Goal: Transaction & Acquisition: Purchase product/service

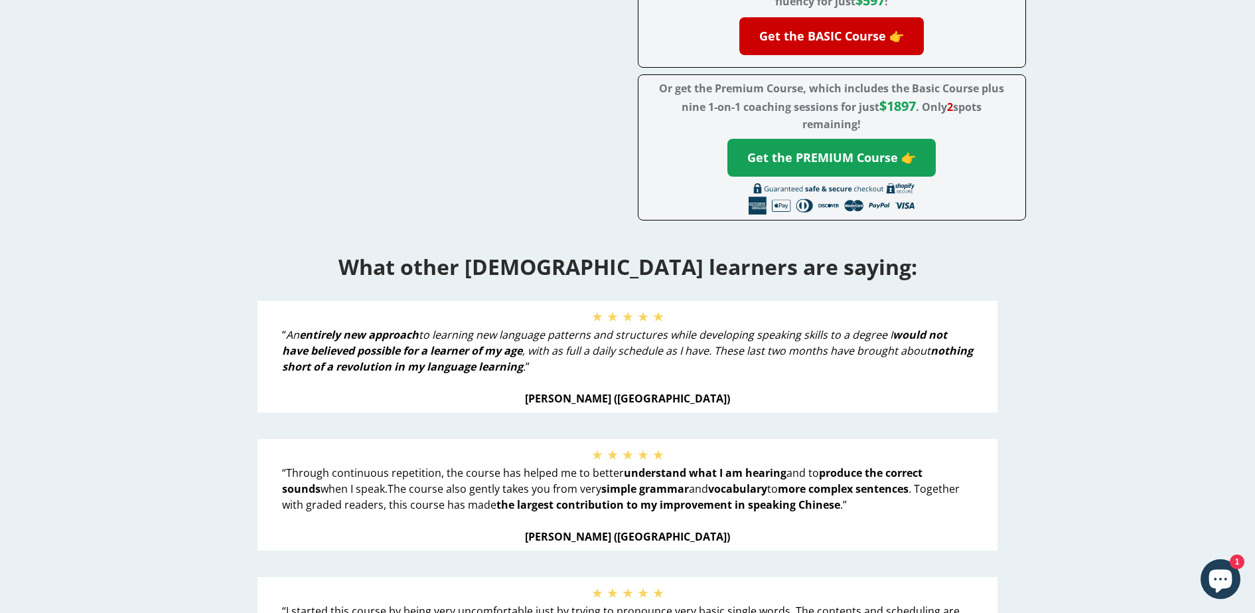
scroll to position [116, 0]
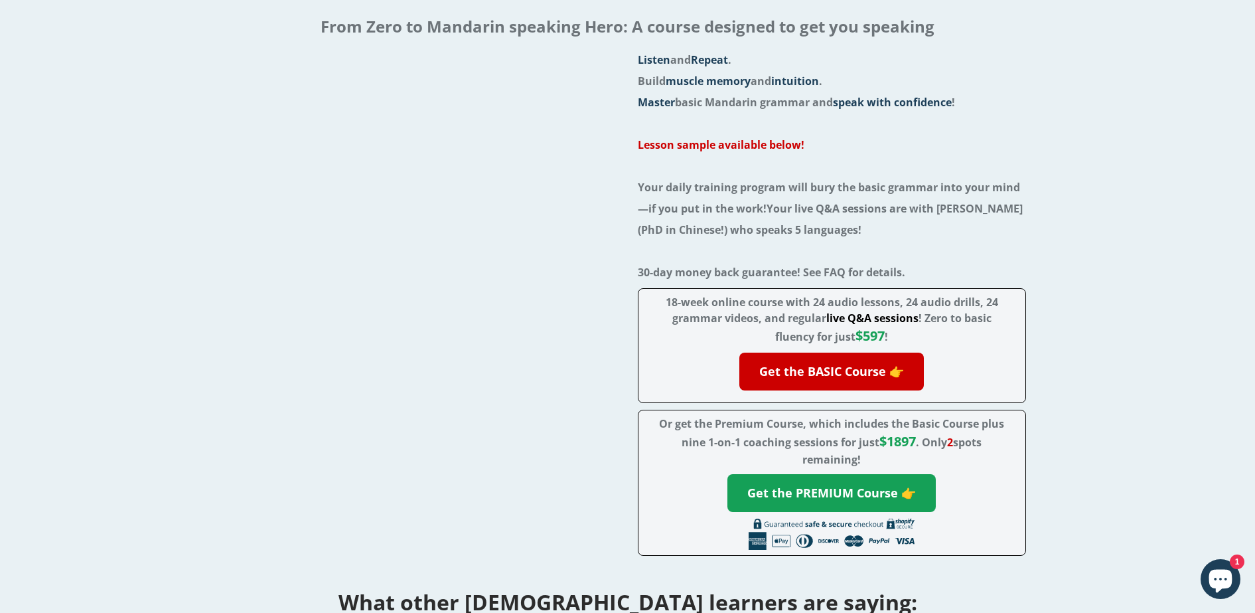
click at [842, 271] on span "30-day money back guarantee! See FAQ for details." at bounding box center [772, 272] width 268 height 15
click at [1094, 342] on div "Listen and Repeat . Build muscle memory and intuition . Master basic Mandarin g…" at bounding box center [627, 305] width 1205 height 513
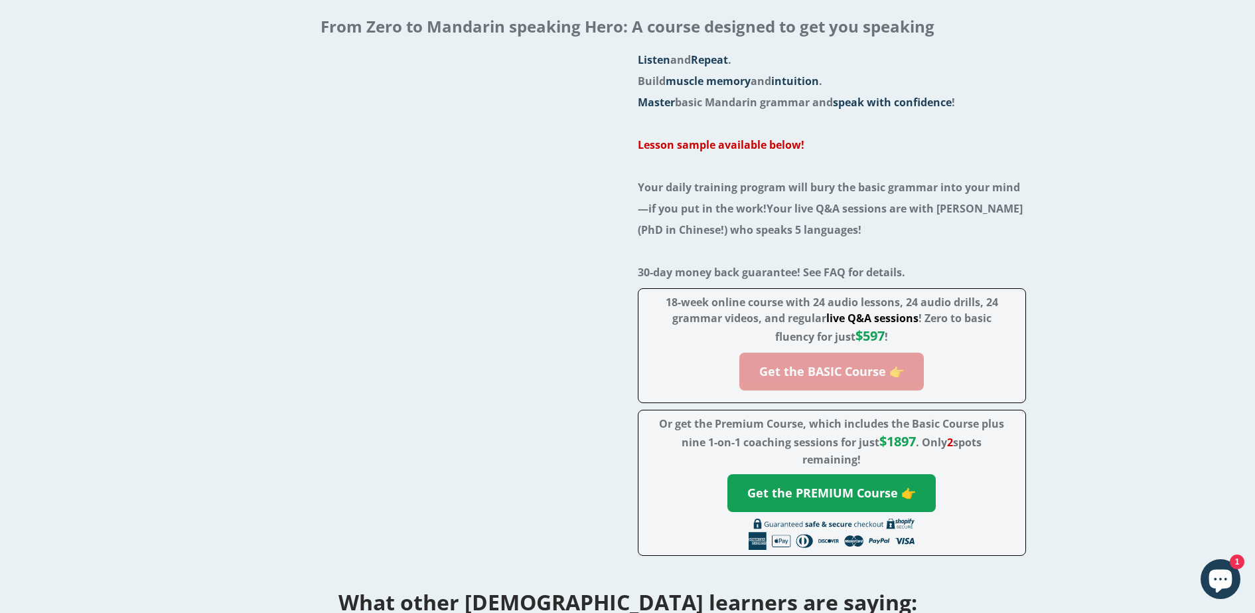
click at [855, 374] on link "Get the BASIC Course 👉" at bounding box center [832, 372] width 185 height 38
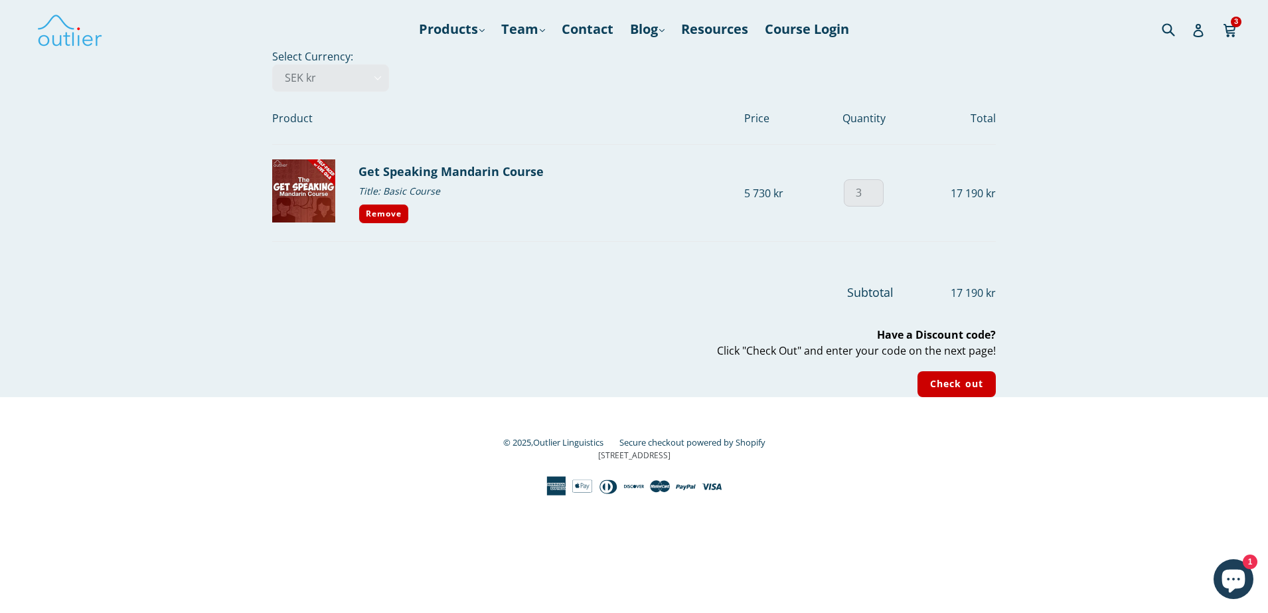
click at [867, 199] on input "3" at bounding box center [864, 192] width 40 height 27
click at [873, 199] on input "2" at bounding box center [864, 192] width 40 height 27
type input "1"
click at [873, 198] on input "1" at bounding box center [864, 192] width 40 height 27
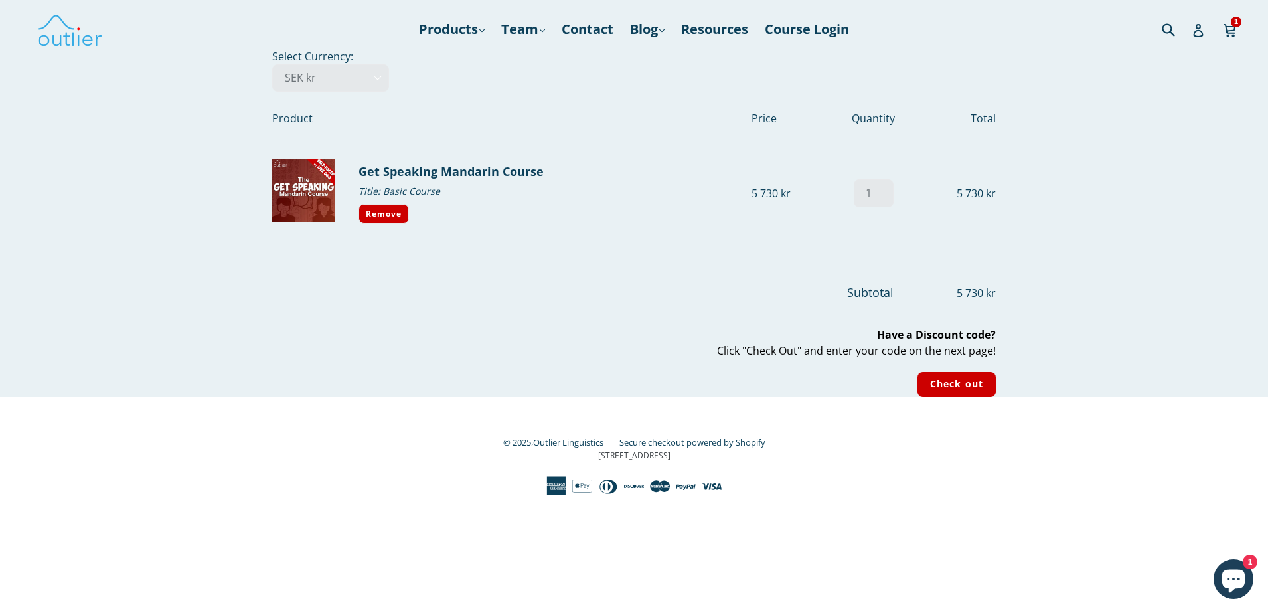
click at [1105, 224] on div "Your cart Select Currency: AED د.إ AFN ؋ ALL L AMD դր. ANG ƒ AUD $ AWG ƒ AZN ₼ …" at bounding box center [634, 222] width 1268 height 349
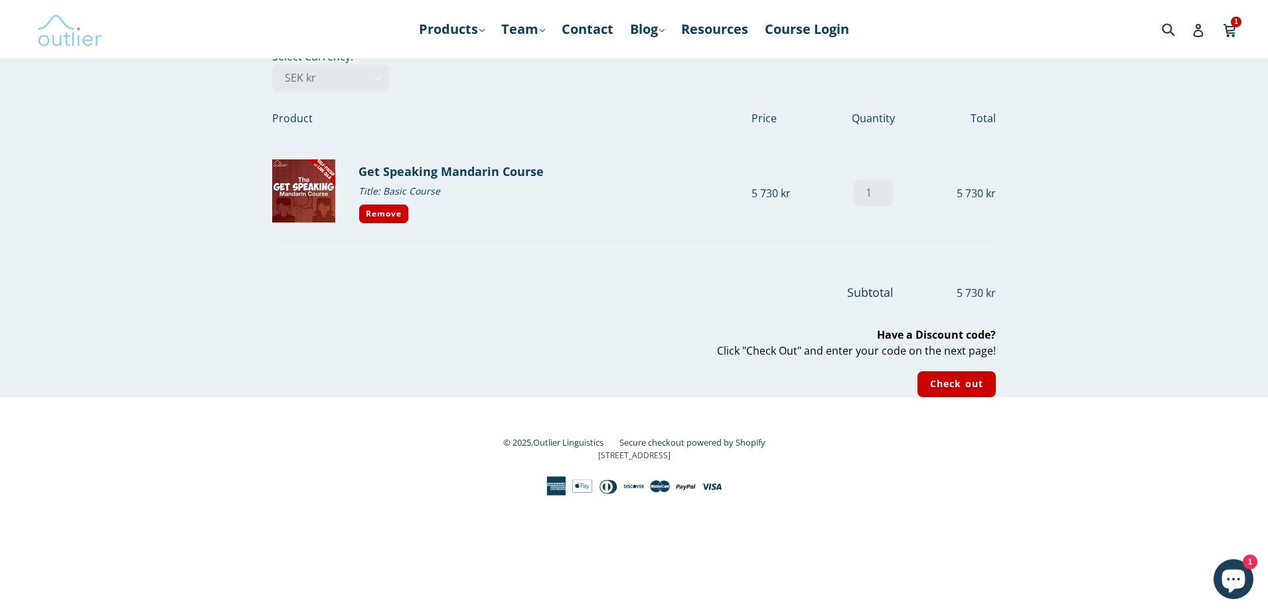
click at [82, 46] on img at bounding box center [70, 29] width 66 height 39
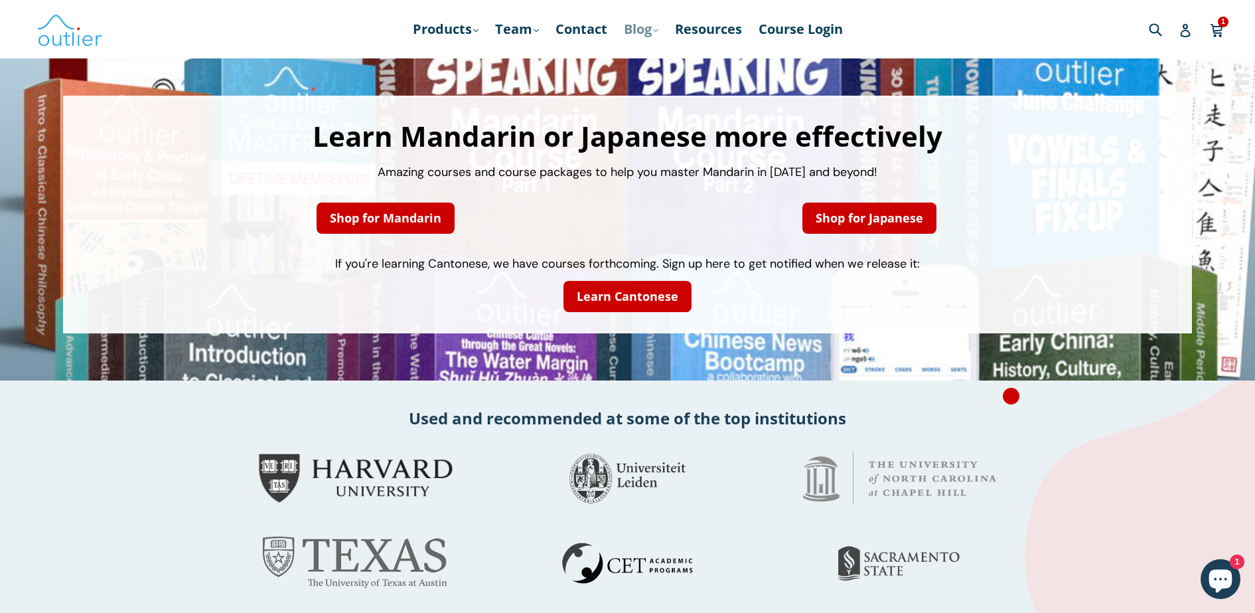
click at [630, 33] on link "Blog .cls-1{fill:#231f20} expand" at bounding box center [641, 29] width 48 height 24
click at [660, 64] on link "Chinese" at bounding box center [669, 64] width 80 height 25
click at [631, 34] on link "Blog .cls-1{fill:#231f20} expand" at bounding box center [641, 29] width 48 height 24
click at [647, 63] on link "Chinese" at bounding box center [669, 64] width 80 height 25
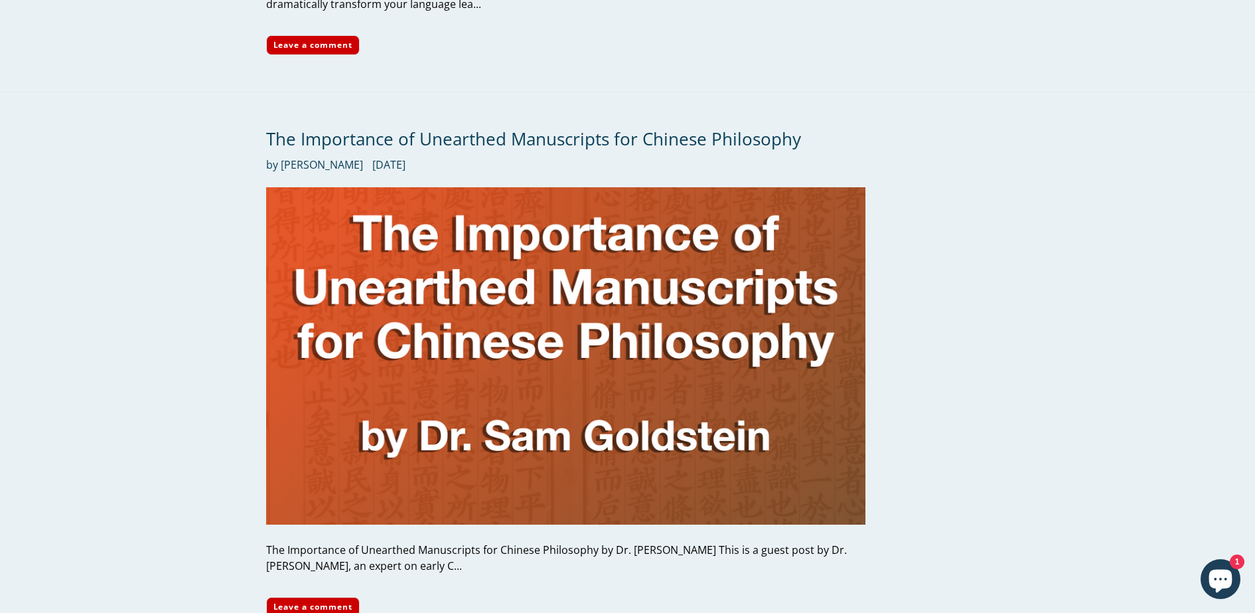
scroll to position [3071, 0]
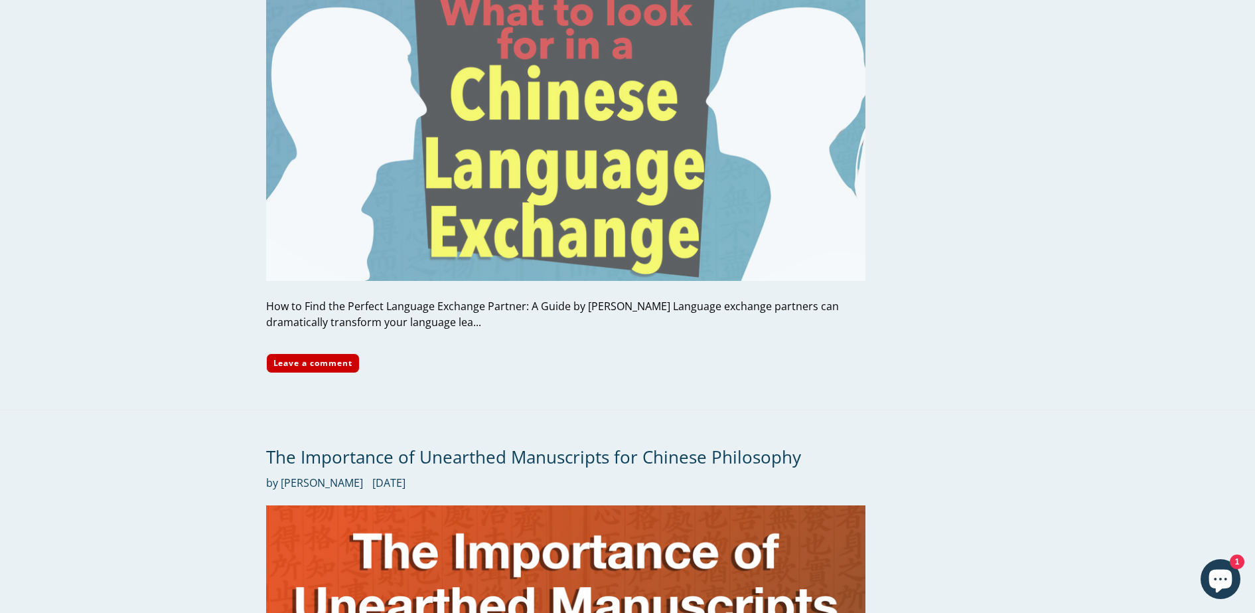
click at [402, 232] on img at bounding box center [566, 112] width 600 height 337
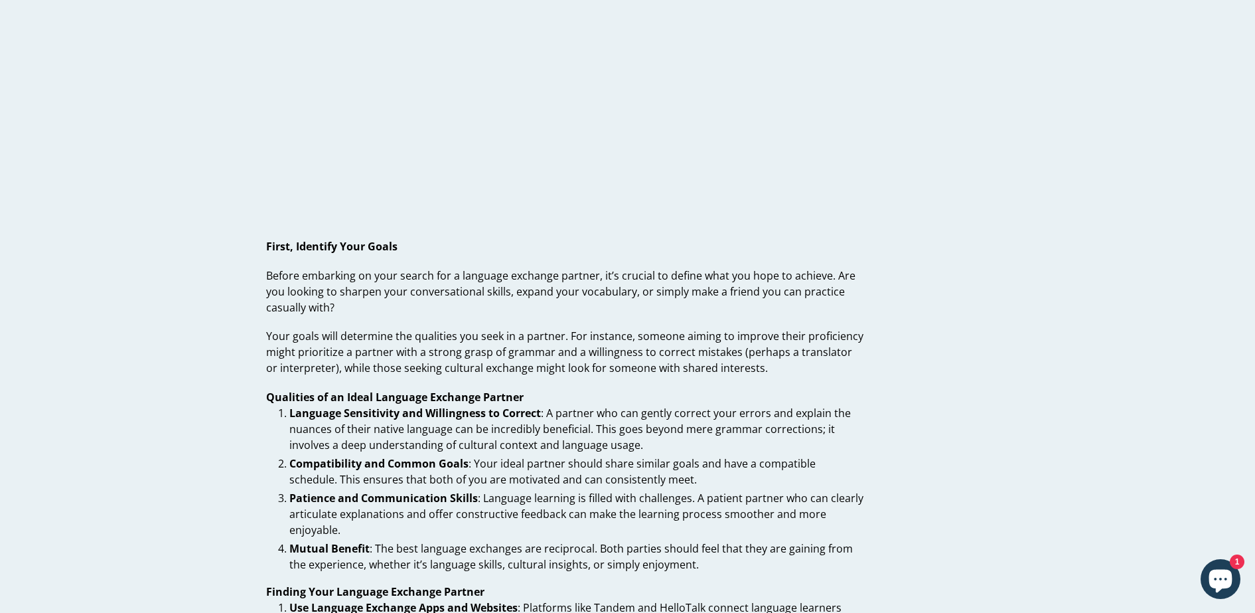
scroll to position [332, 0]
